Goal: Navigation & Orientation: Find specific page/section

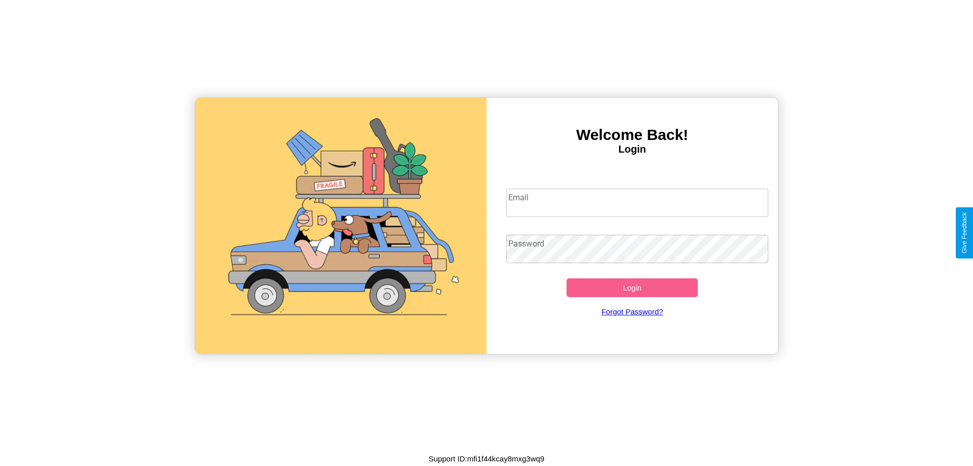
click at [637, 202] on input "Email" at bounding box center [637, 202] width 262 height 28
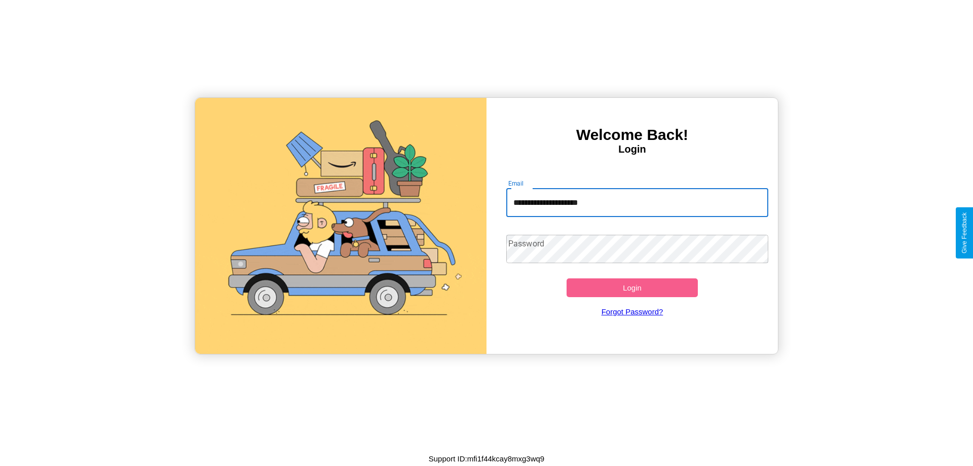
type input "**********"
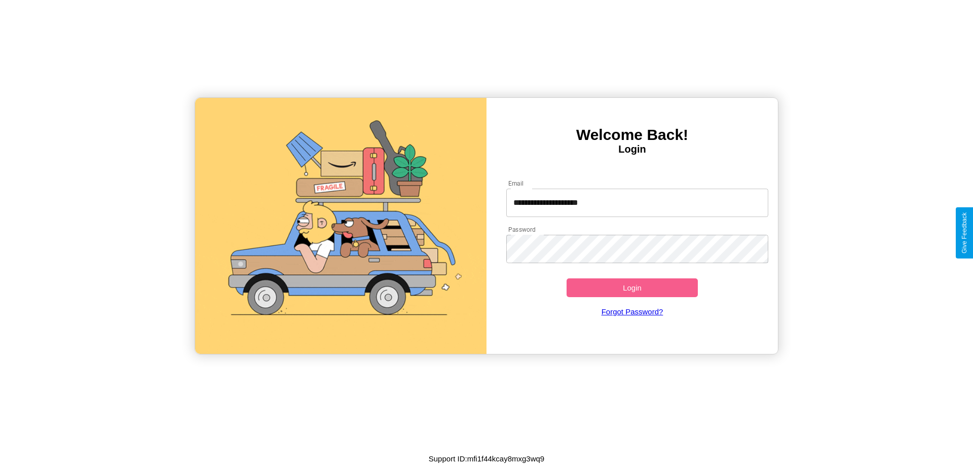
click at [632, 287] on button "Login" at bounding box center [631, 287] width 131 height 19
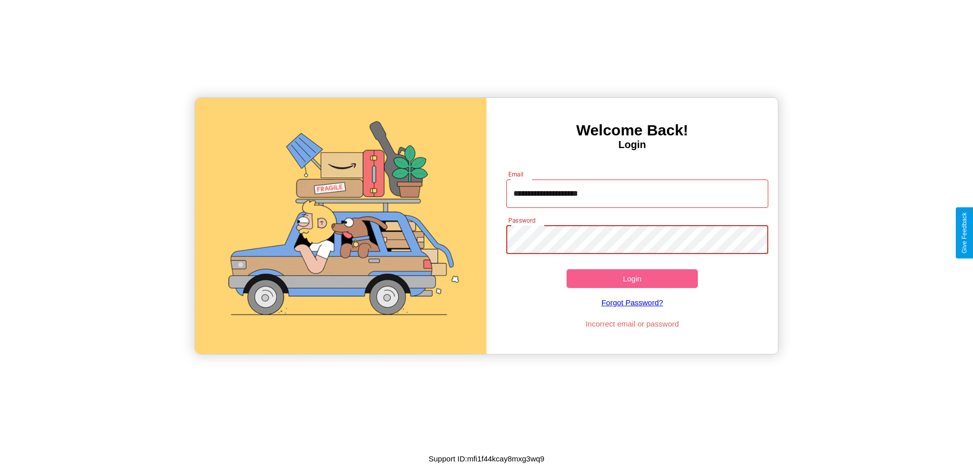
click at [632, 278] on button "Login" at bounding box center [631, 278] width 131 height 19
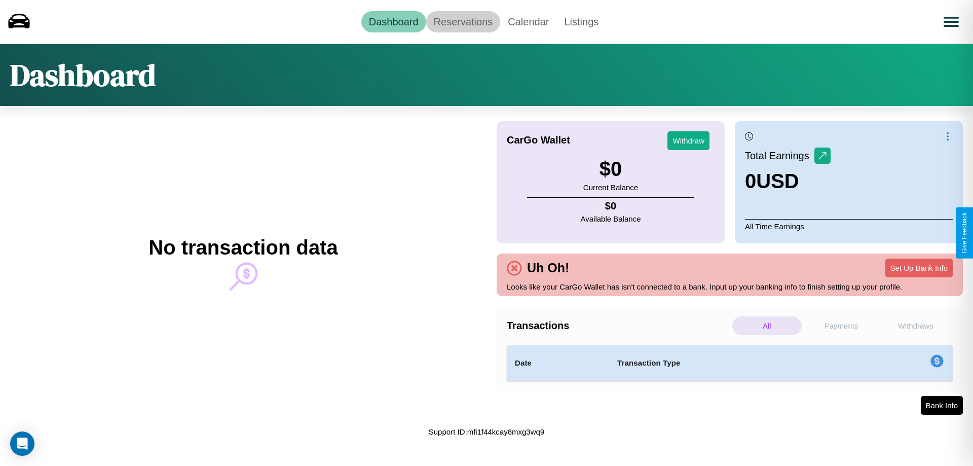
click at [463, 21] on link "Reservations" at bounding box center [463, 21] width 74 height 21
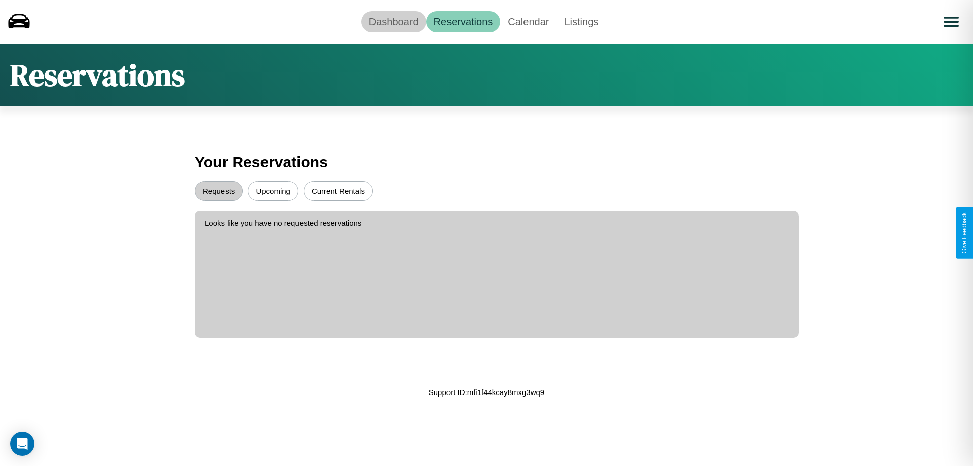
click at [393, 21] on link "Dashboard" at bounding box center [393, 21] width 65 height 21
